Goal: Information Seeking & Learning: Find specific fact

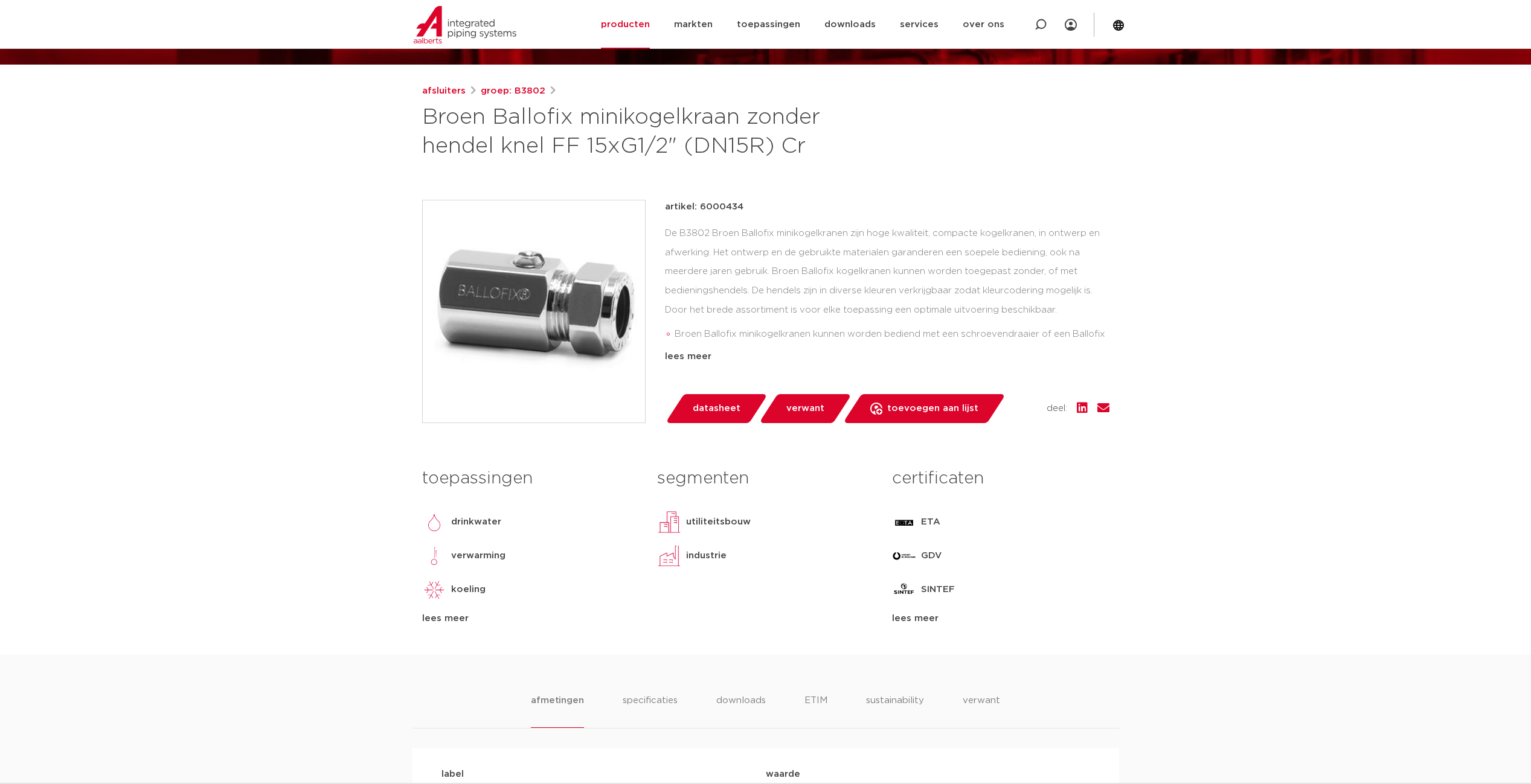
scroll to position [121, 0]
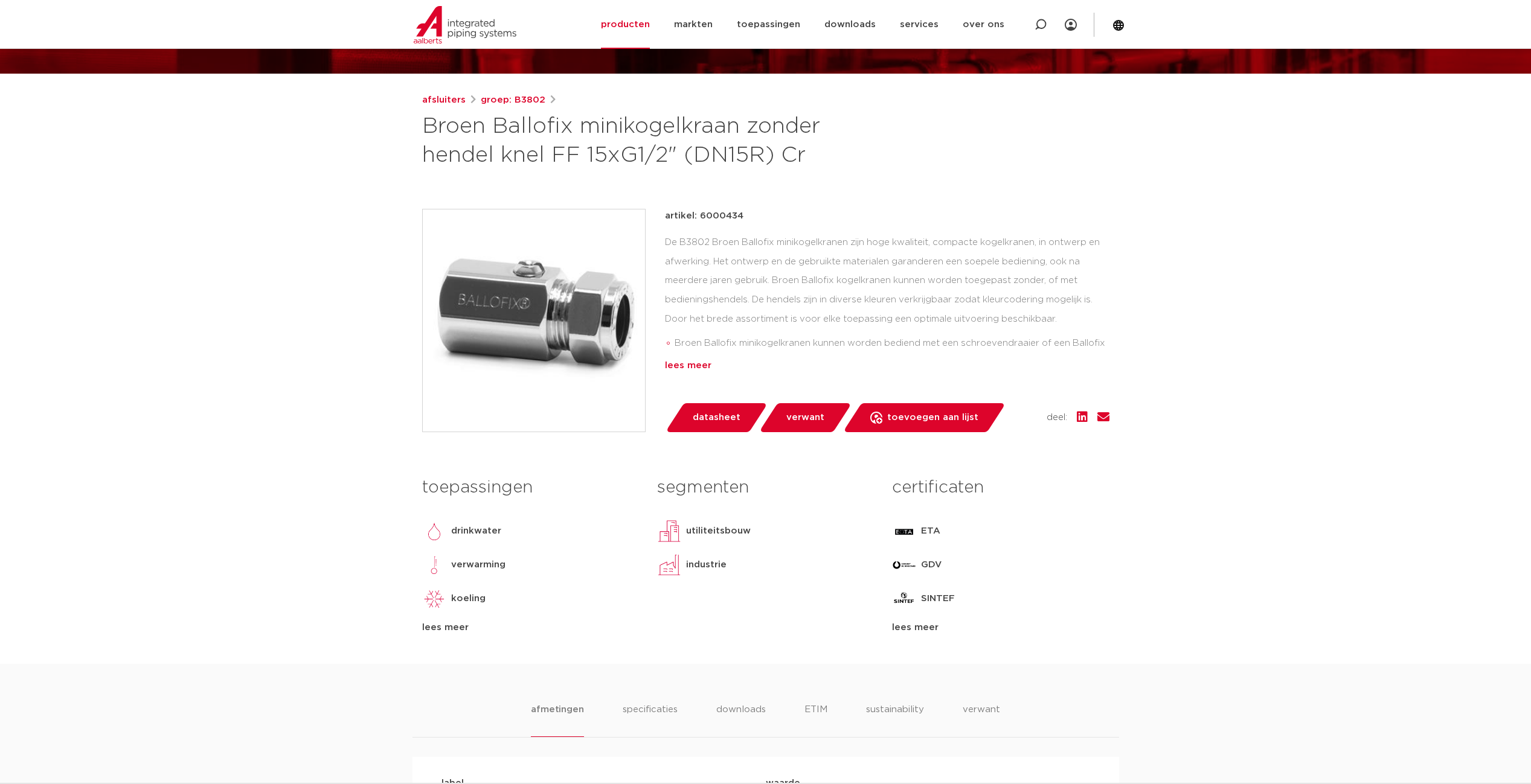
click at [683, 367] on div "lees meer" at bounding box center [887, 365] width 444 height 15
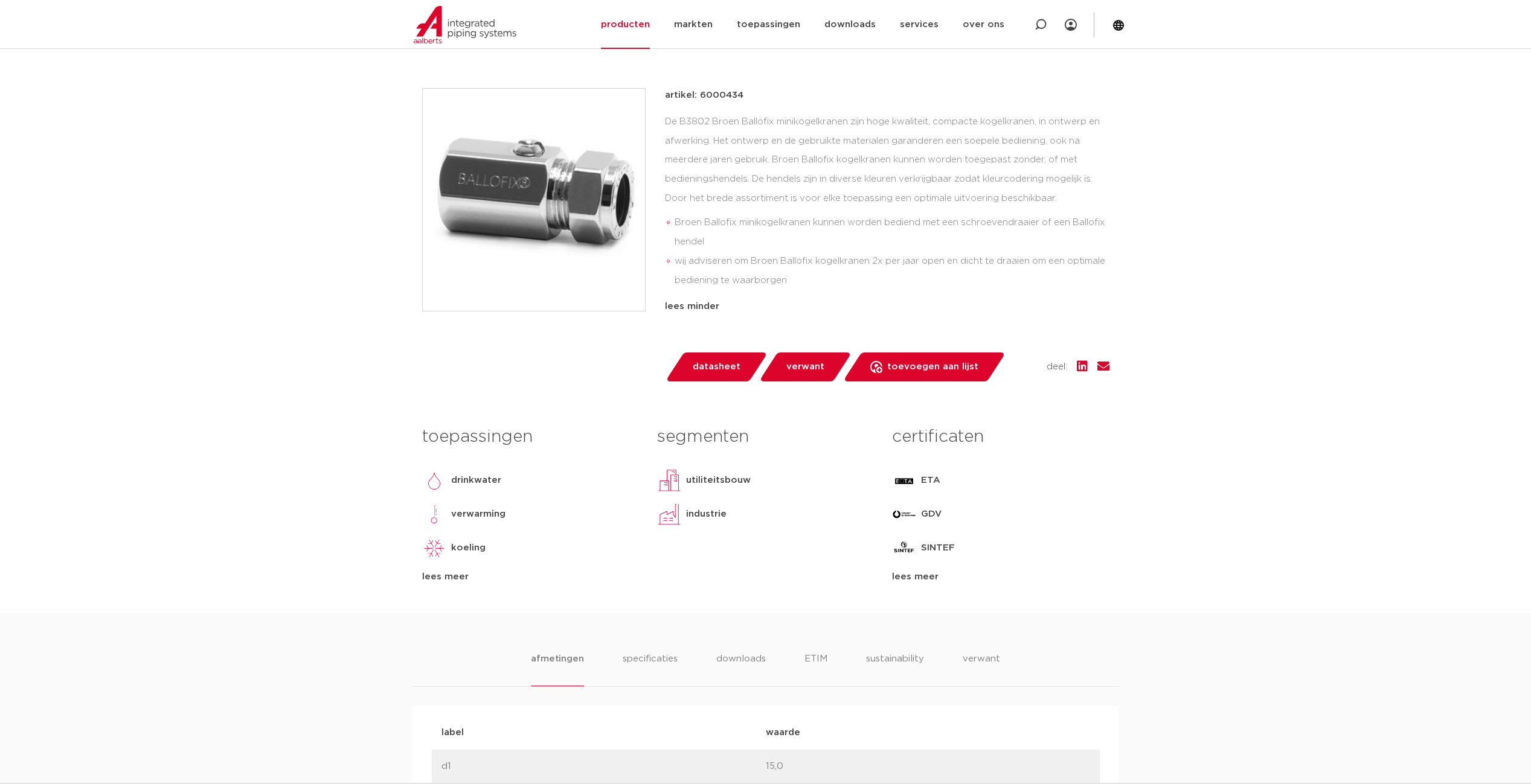
scroll to position [0, 0]
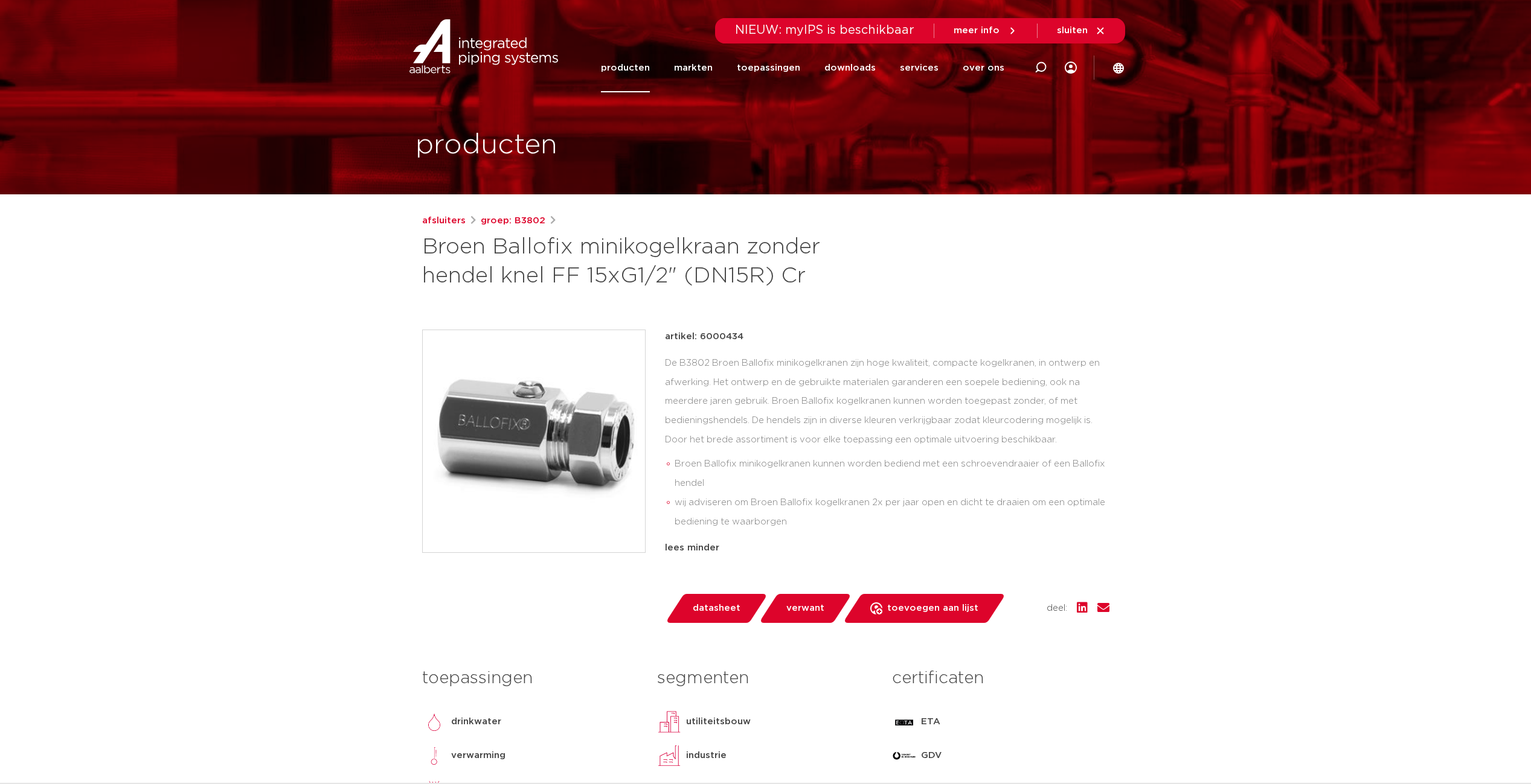
click at [523, 433] on img at bounding box center [534, 441] width 222 height 222
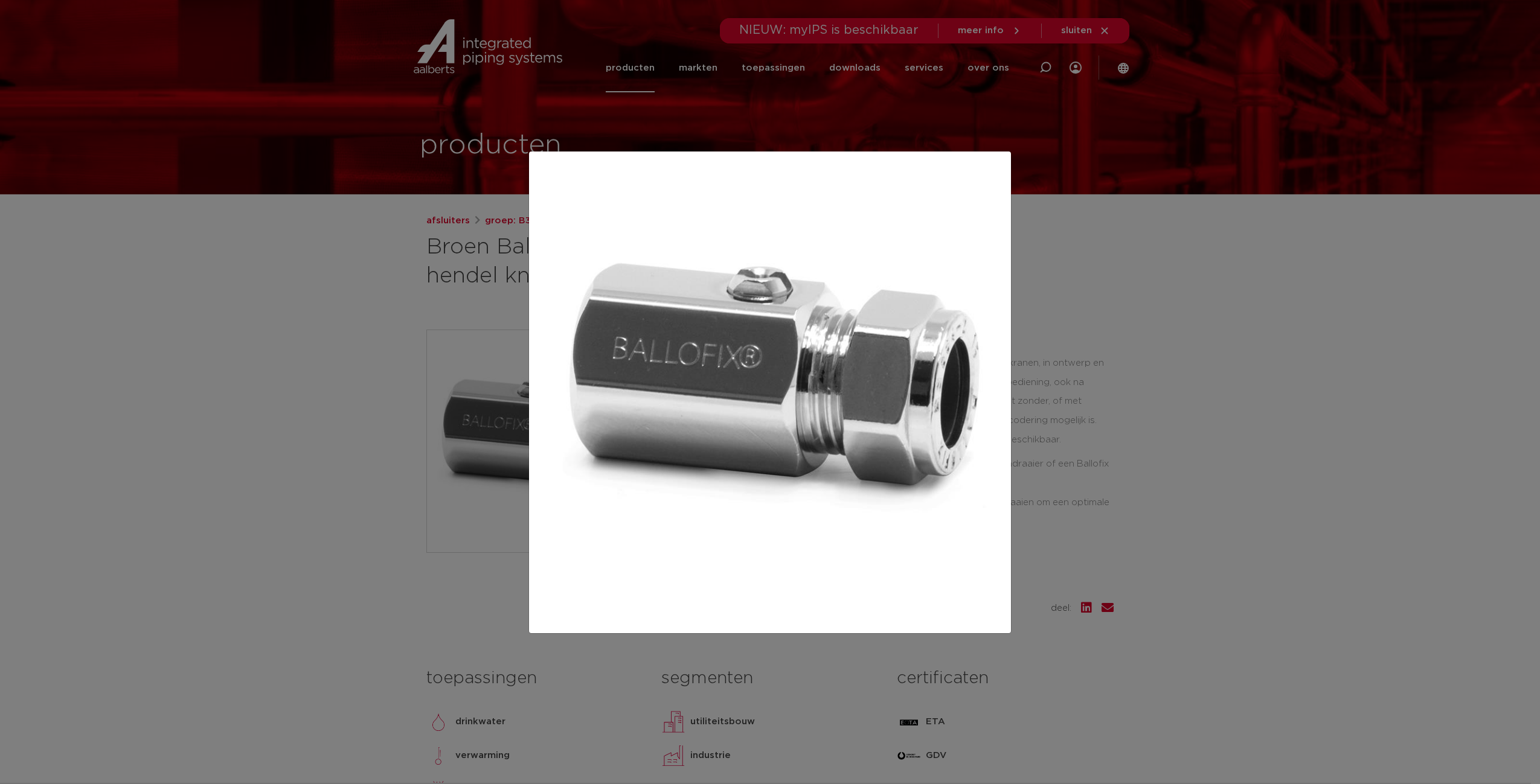
click at [1094, 439] on div at bounding box center [770, 392] width 1540 height 784
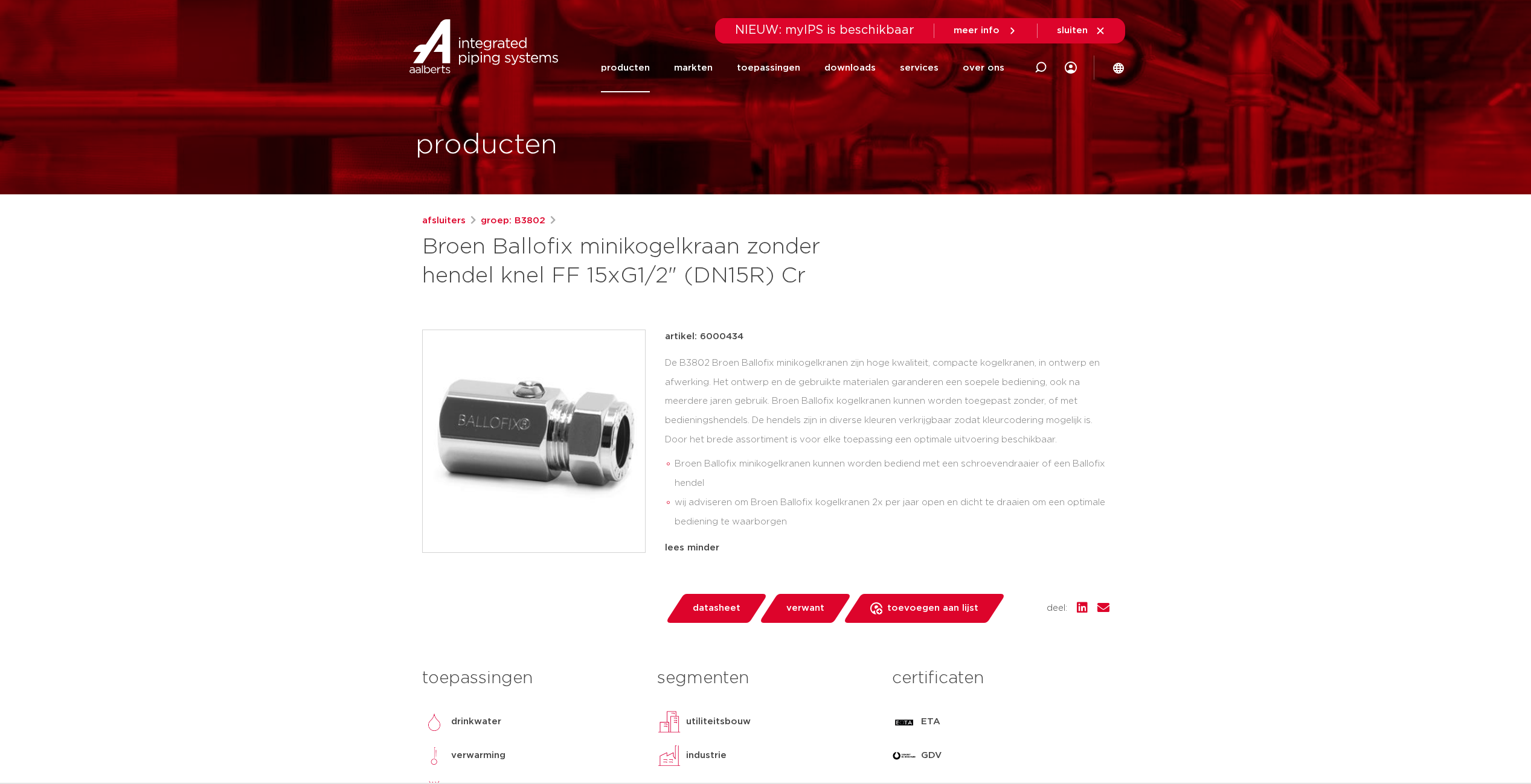
drag, startPoint x: 549, startPoint y: 276, endPoint x: 666, endPoint y: 277, distance: 117.0
click at [666, 277] on h1 "Broen Ballofix minikogelkraan zonder hendel knel FF 15xG1/2" (DN15R) Cr" at bounding box center [649, 262] width 453 height 58
copy h1 "FF 15xG1/2"
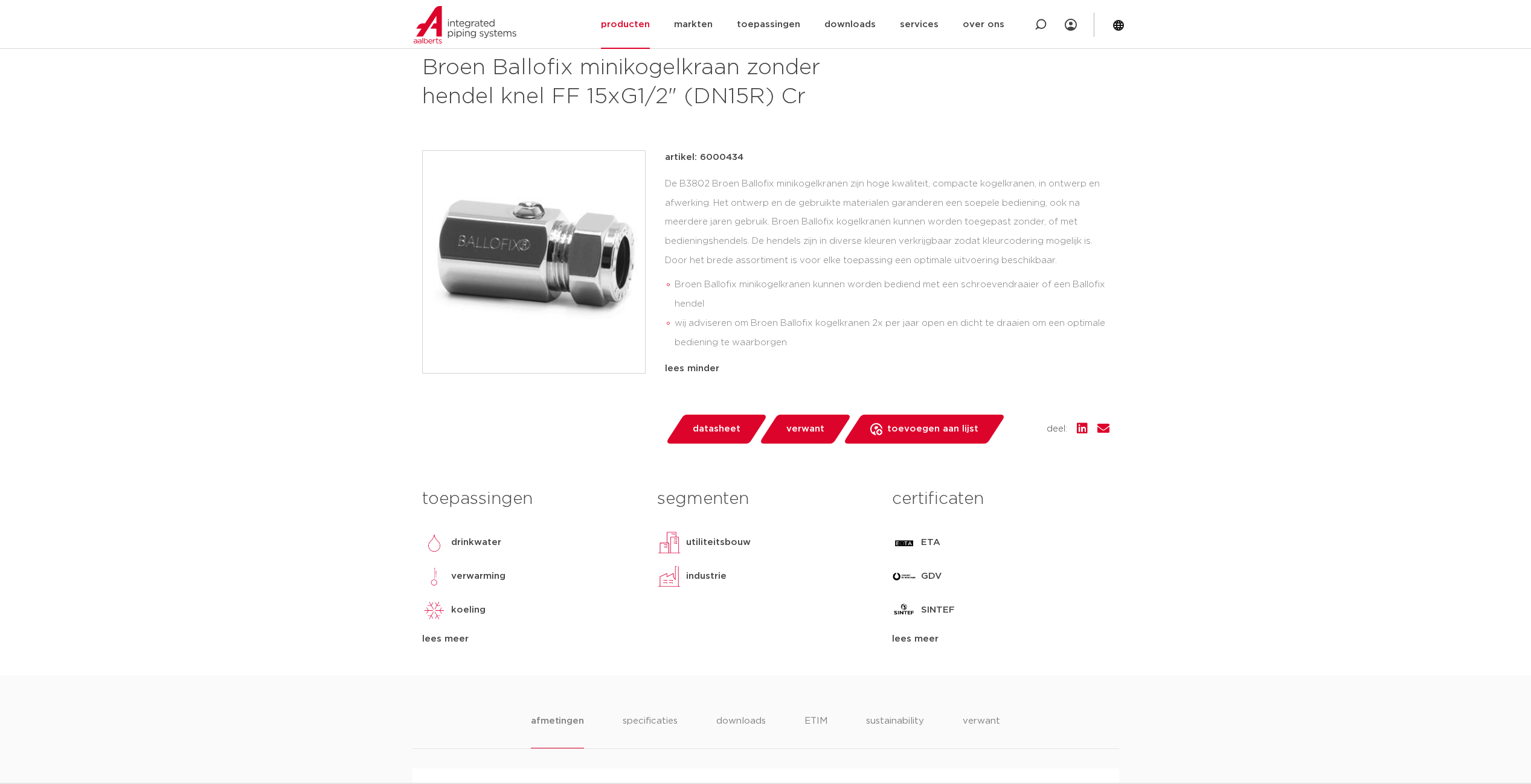
scroll to position [181, 0]
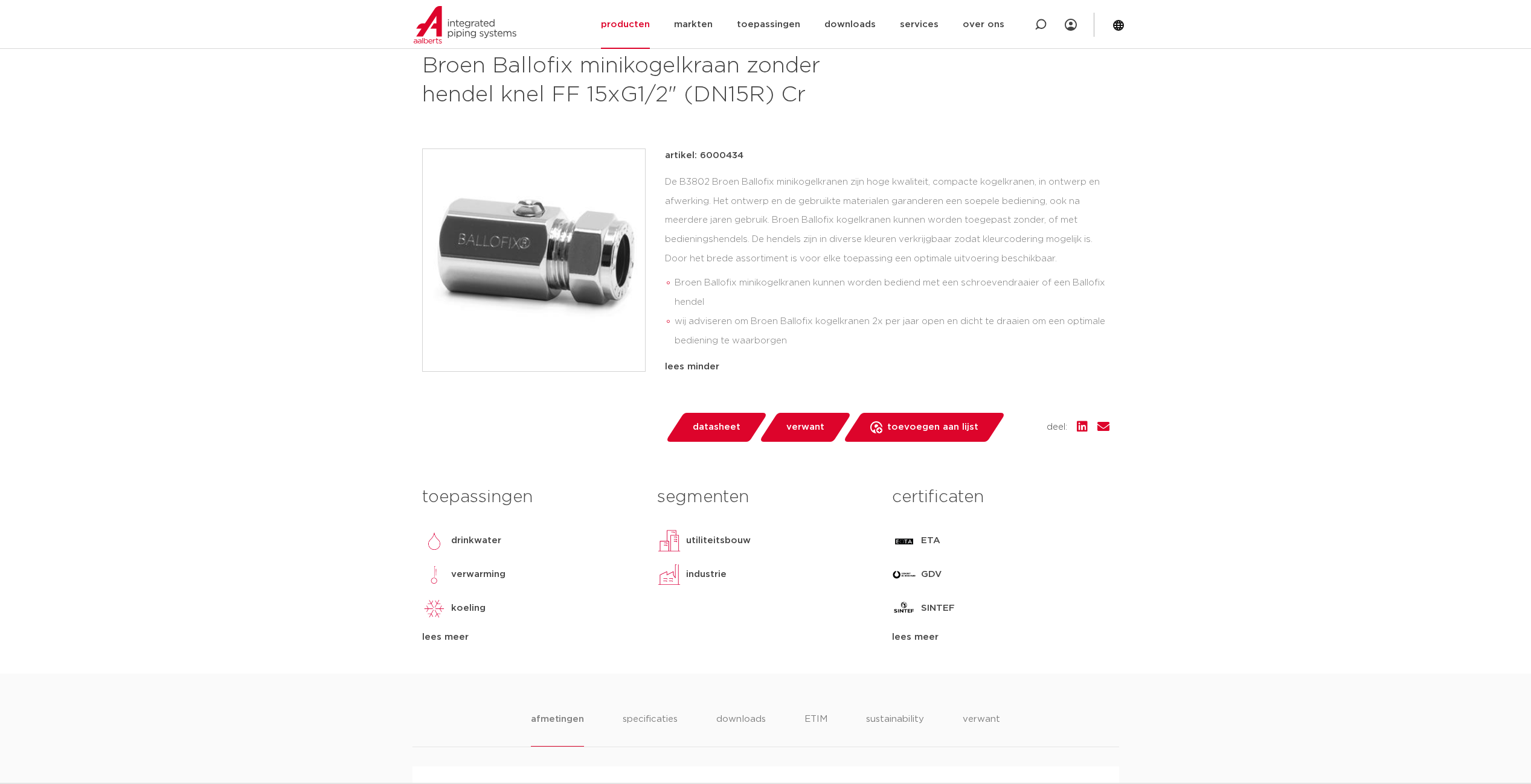
click at [818, 427] on span "verwant" at bounding box center [806, 427] width 38 height 19
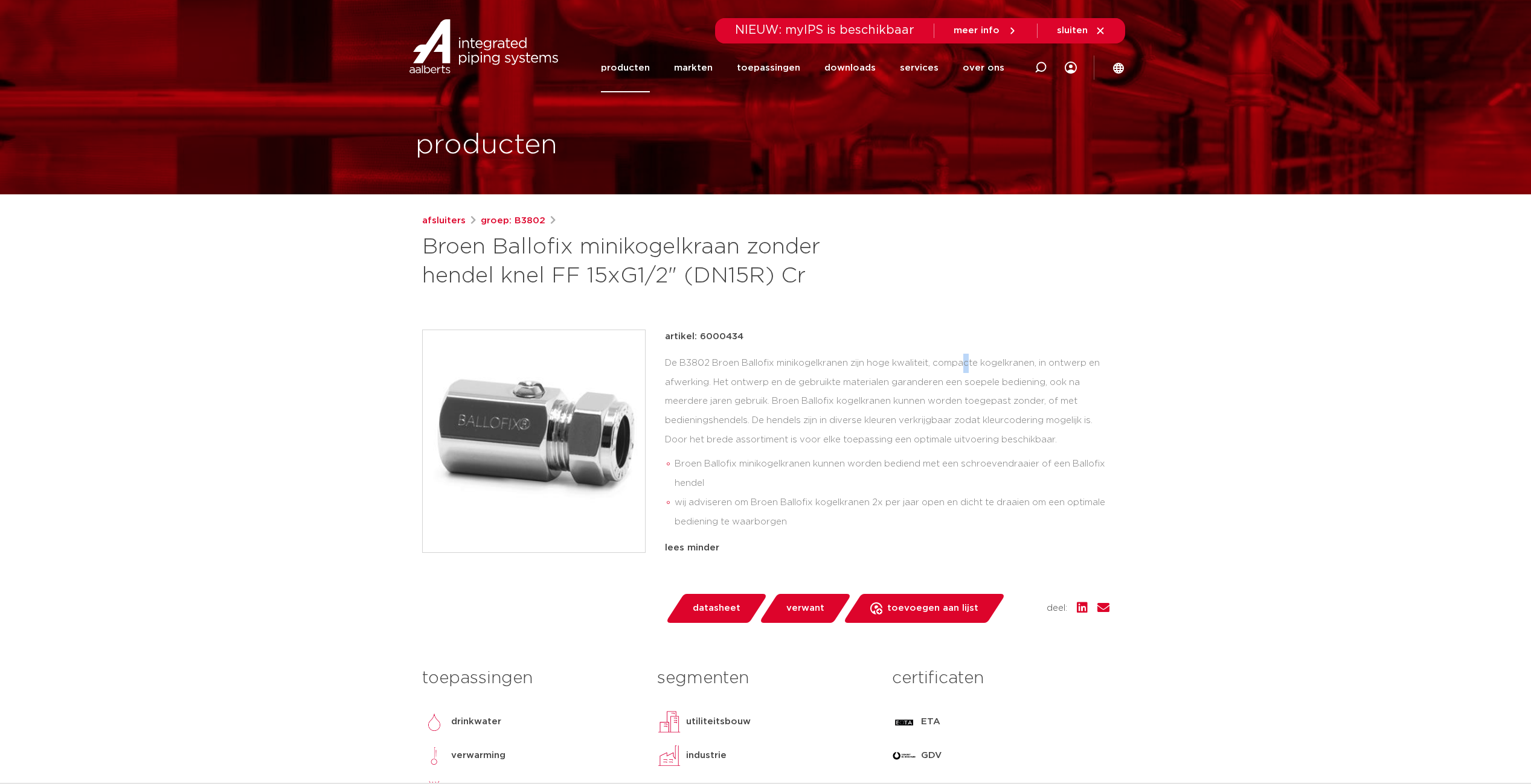
click at [876, 347] on div "artikel: 6000434 De B3802 Broen Ballofix minikogelkranen zijn hoge kwaliteit, c…" at bounding box center [887, 462] width 444 height 265
click at [722, 339] on p "artikel: 6000434" at bounding box center [704, 336] width 78 height 15
copy p "6000434"
